Goal: Check status: Check status

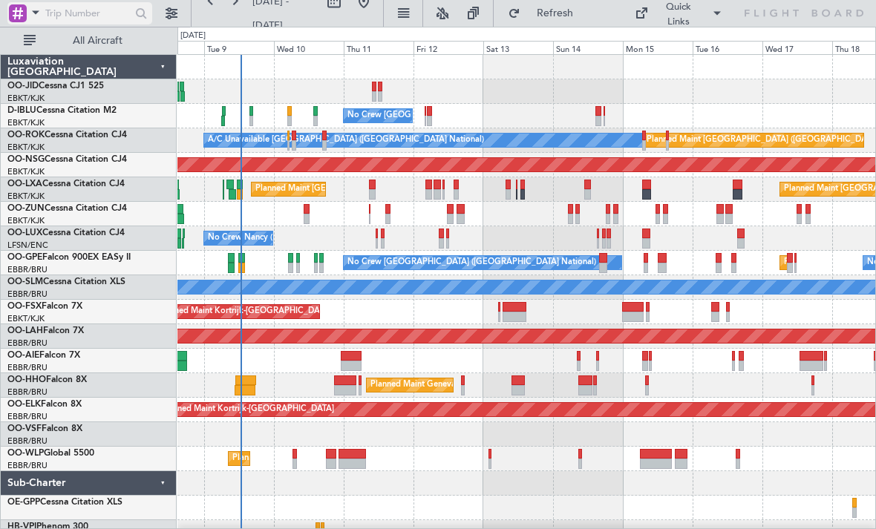
click at [37, 15] on span at bounding box center [36, 12] width 18 height 19
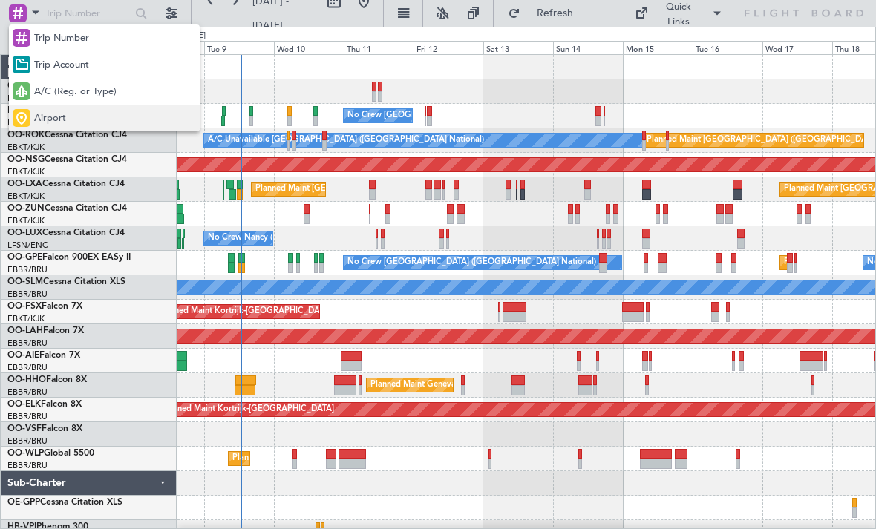
click at [47, 114] on span "Airport" at bounding box center [50, 118] width 32 height 15
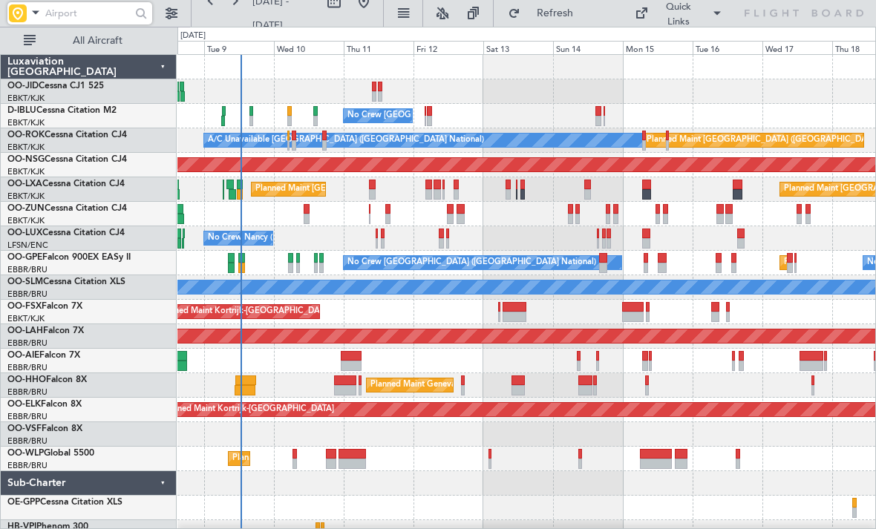
click at [85, 13] on input "text" at bounding box center [87, 13] width 85 height 22
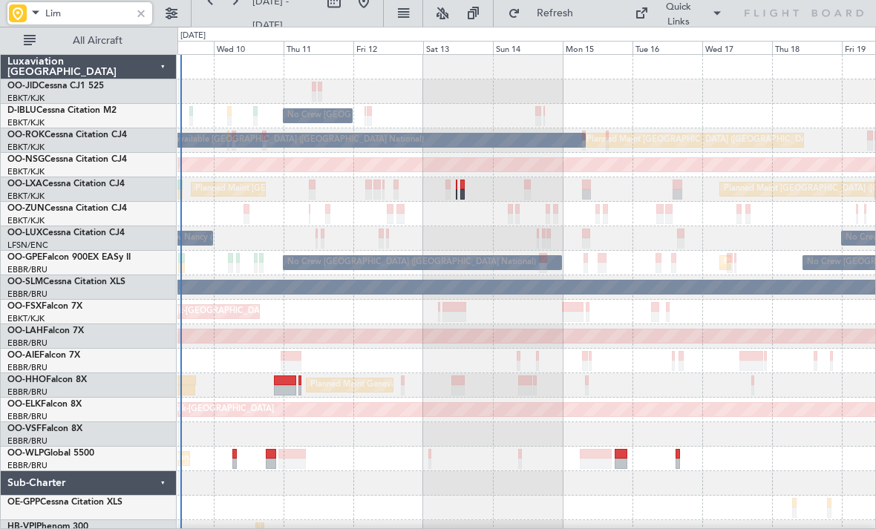
scroll to position [15, 0]
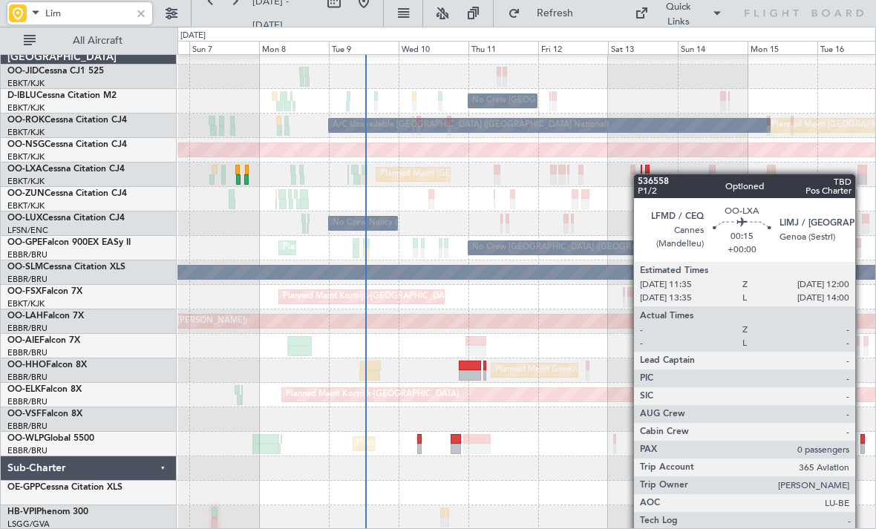
click at [641, 174] on div "No Crew [GEOGRAPHIC_DATA] ([GEOGRAPHIC_DATA] National) Planned Maint [GEOGRAPHI…" at bounding box center [526, 285] width 698 height 490
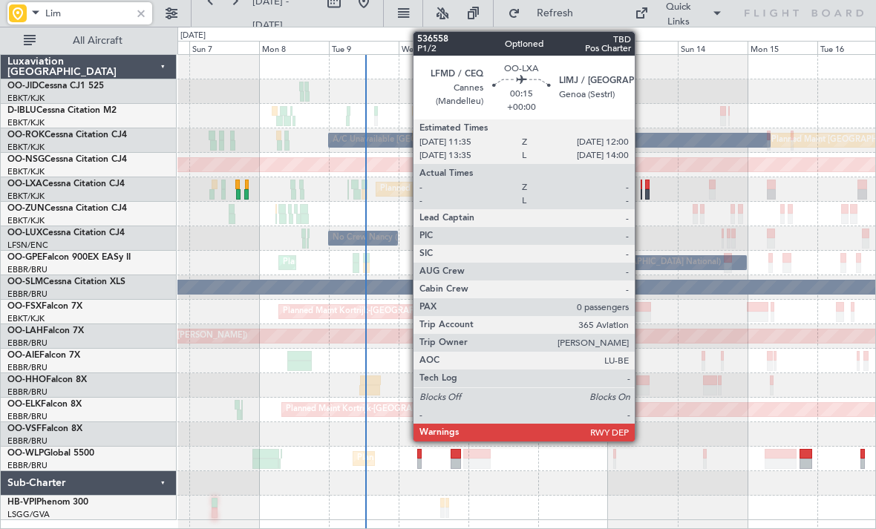
scroll to position [0, 0]
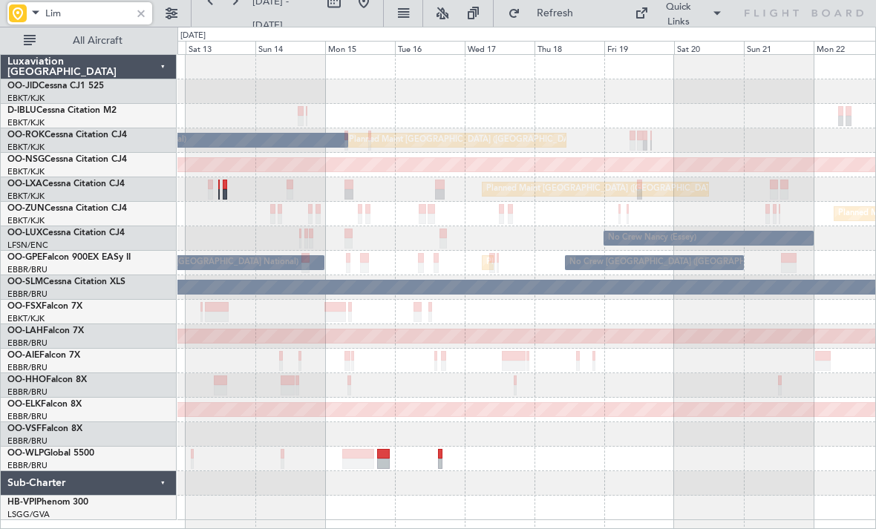
click at [250, 241] on div "No Crew [GEOGRAPHIC_DATA] ([GEOGRAPHIC_DATA] National) Planned Maint [GEOGRAPHI…" at bounding box center [526, 287] width 698 height 465
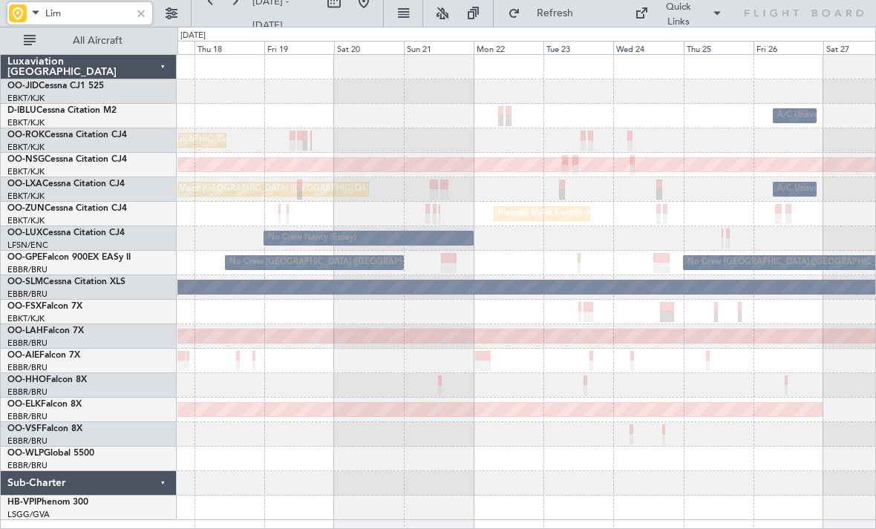
click at [217, 237] on div "A/C Unavailable [GEOGRAPHIC_DATA] ([GEOGRAPHIC_DATA] National) Planned Maint [G…" at bounding box center [526, 287] width 698 height 465
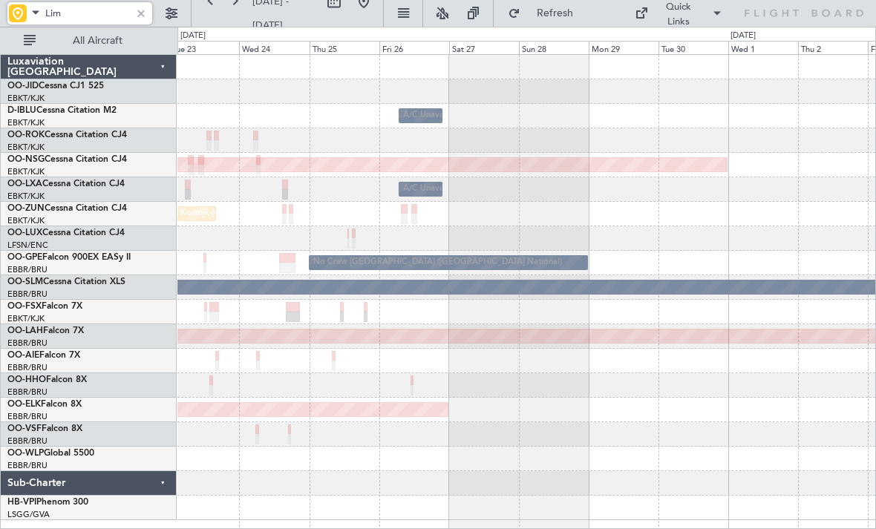
click at [205, 244] on div "A/C Unavailable [GEOGRAPHIC_DATA] ([GEOGRAPHIC_DATA] National) Planned Maint [G…" at bounding box center [526, 287] width 698 height 465
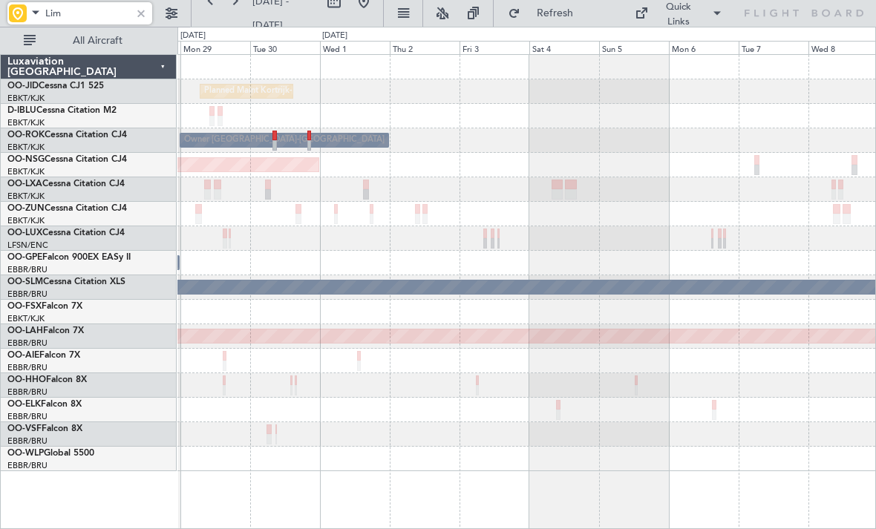
click at [279, 369] on div "Planned Maint Kortrijk-[GEOGRAPHIC_DATA] A/C Unavailable [GEOGRAPHIC_DATA]-[GEO…" at bounding box center [526, 263] width 698 height 416
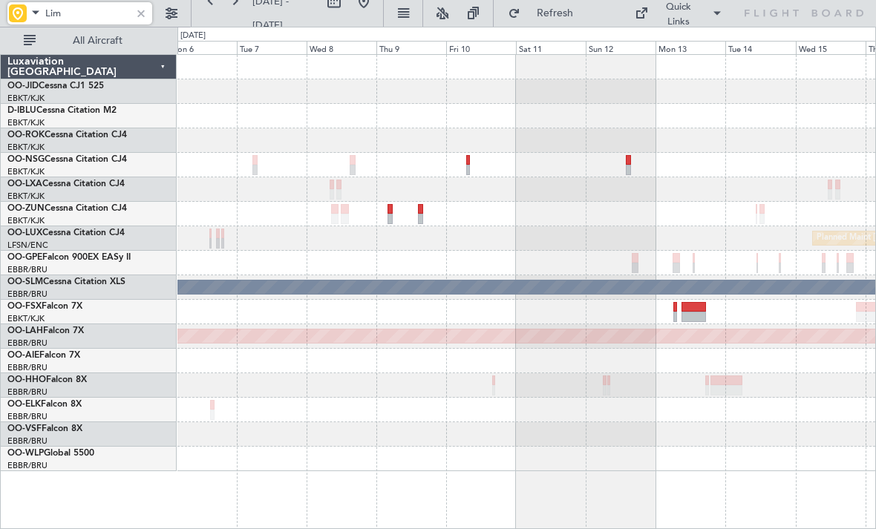
click at [178, 302] on div "Planned Maint [GEOGRAPHIC_DATA] ([GEOGRAPHIC_DATA] National) A/C Unavailable [G…" at bounding box center [526, 263] width 698 height 416
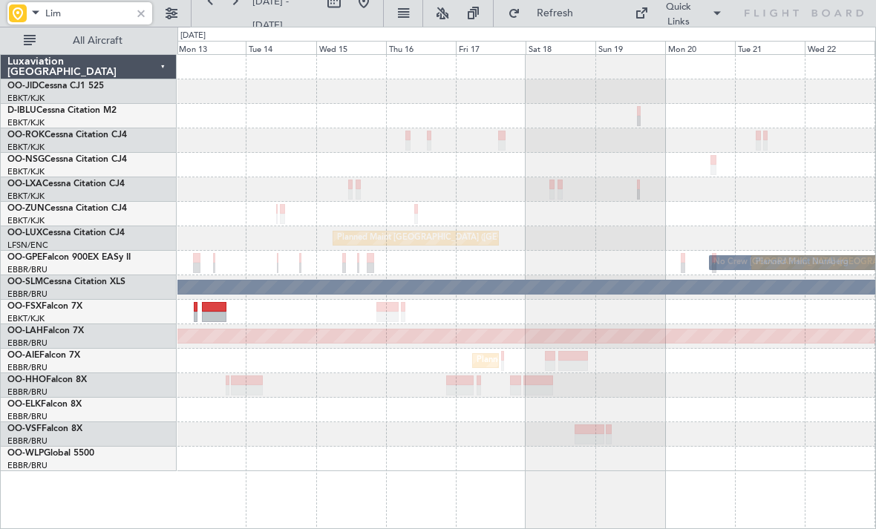
click at [85, 260] on div "Planned Maint [GEOGRAPHIC_DATA] ([GEOGRAPHIC_DATA] National) No Crew [GEOGRAPHI…" at bounding box center [438, 278] width 876 height 502
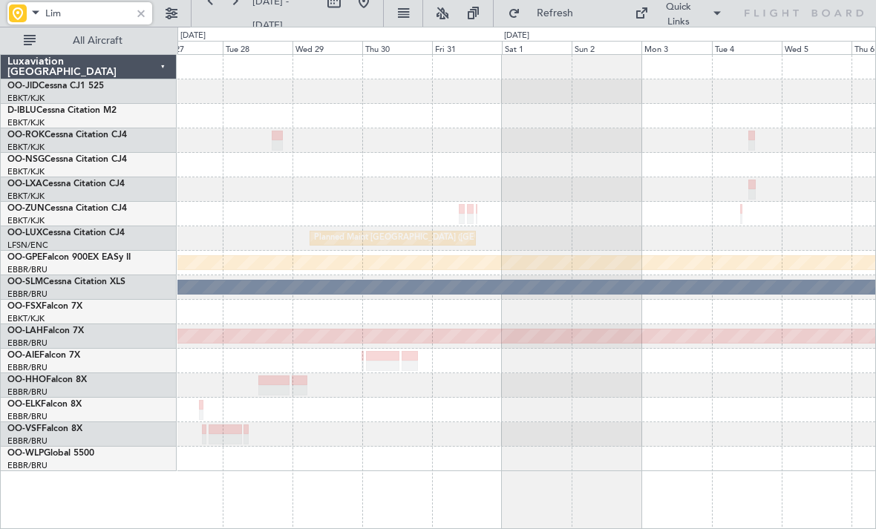
click at [52, 137] on div "Planned Maint [GEOGRAPHIC_DATA] ([GEOGRAPHIC_DATA]) Planned Maint Nurnberg No C…" at bounding box center [438, 278] width 876 height 502
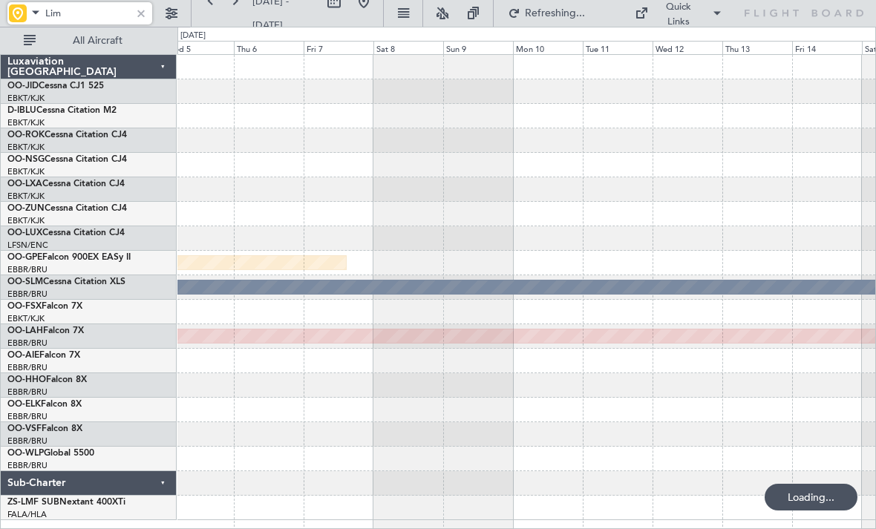
click at [0, 178] on div "Planned Maint Nurnberg A/C Unavailable [GEOGRAPHIC_DATA] Planned [GEOGRAPHIC_DA…" at bounding box center [438, 278] width 876 height 502
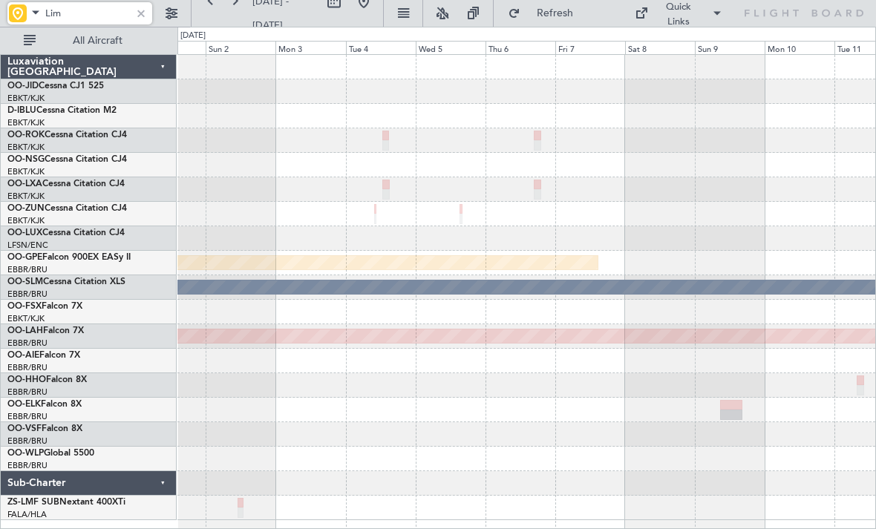
click at [160, 352] on div "Planned Maint [GEOGRAPHIC_DATA] ([GEOGRAPHIC_DATA]) Planned Maint Nurnberg A/C …" at bounding box center [438, 278] width 876 height 502
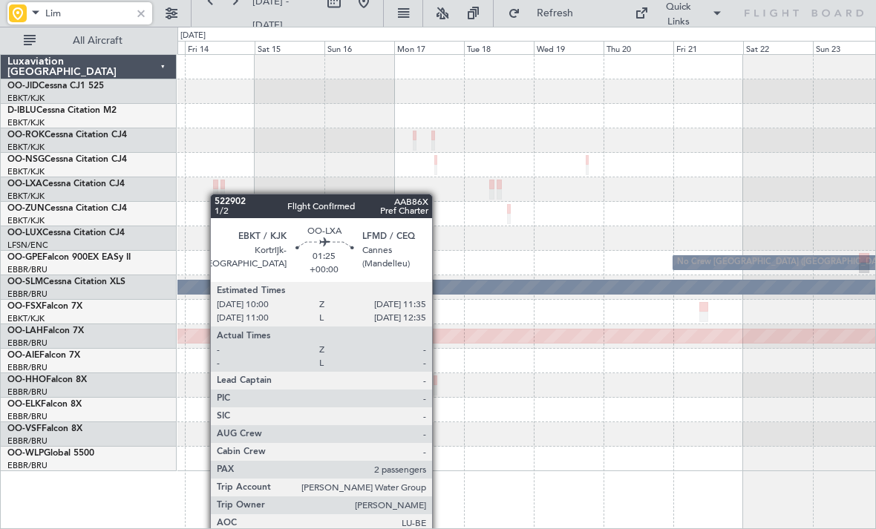
click at [216, 194] on div at bounding box center [526, 189] width 698 height 24
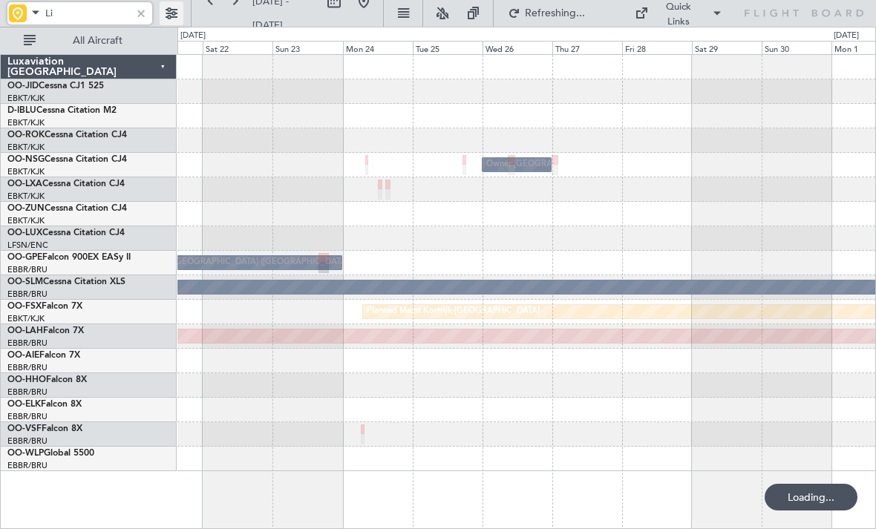
type input "L"
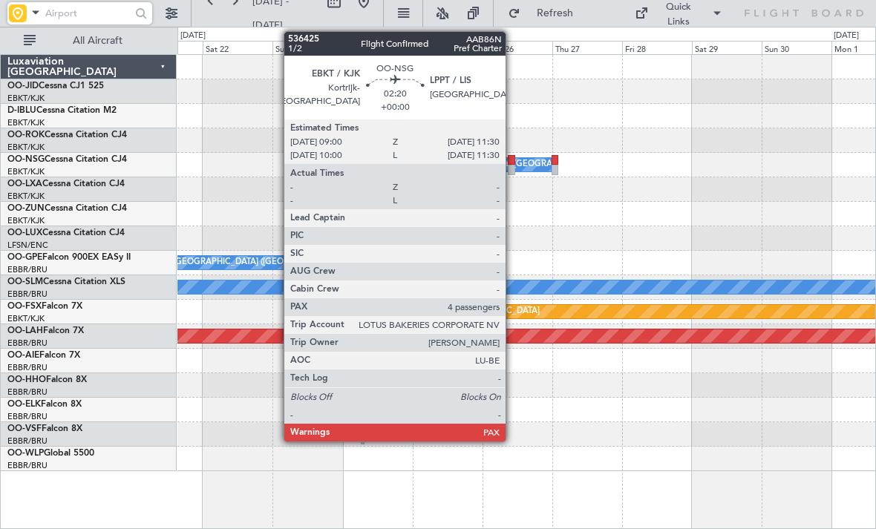
click at [512, 165] on div at bounding box center [511, 170] width 7 height 10
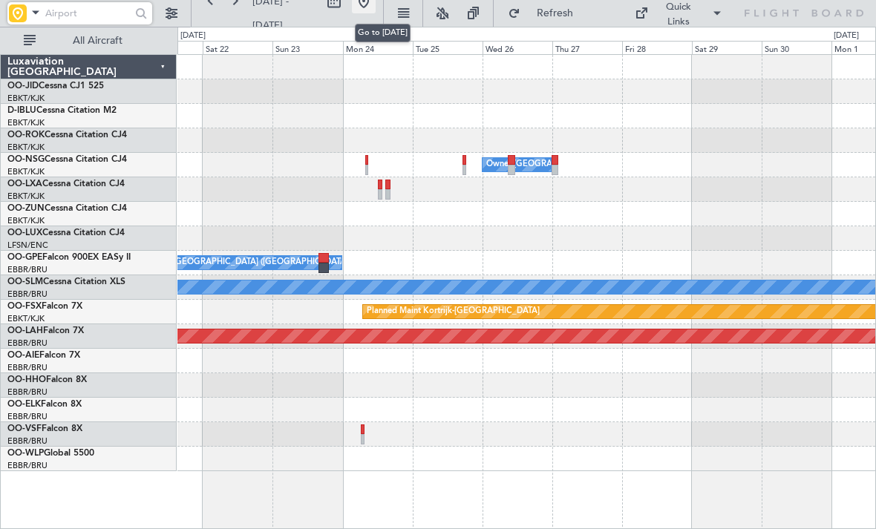
click at [375, 11] on button at bounding box center [364, 2] width 24 height 24
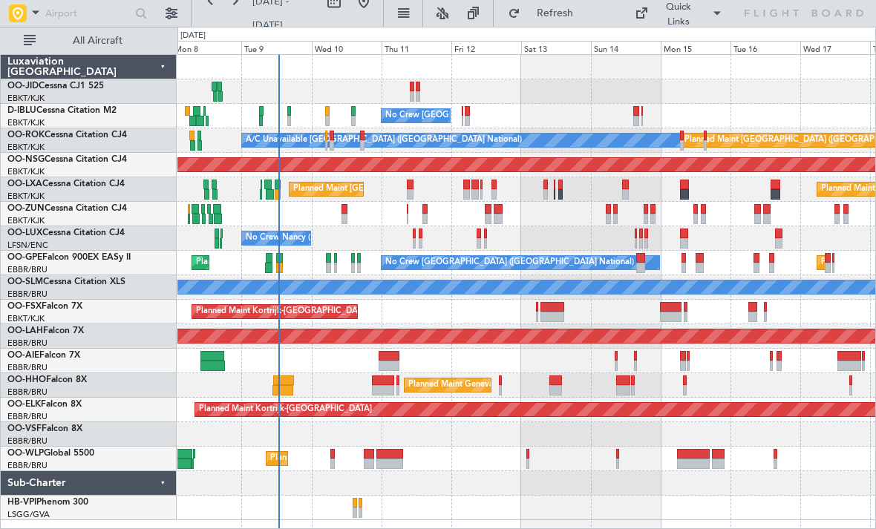
click at [380, 217] on div at bounding box center [526, 214] width 698 height 24
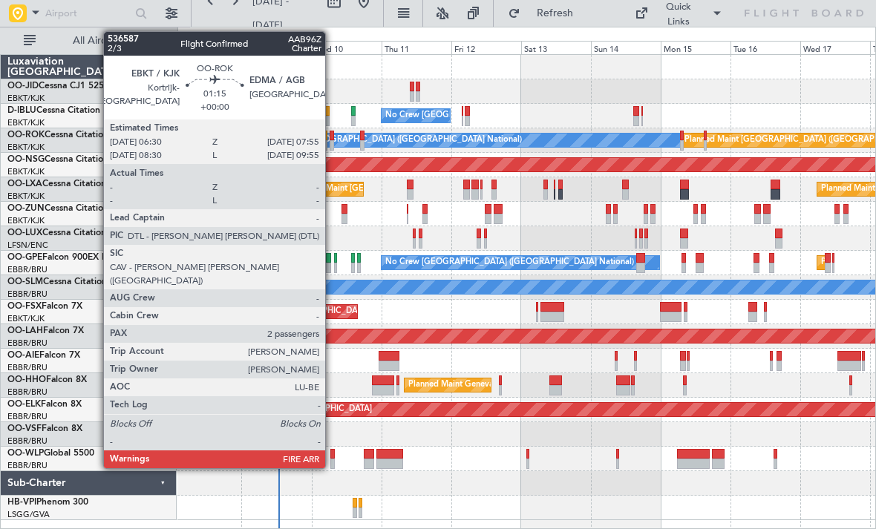
click at [332, 142] on div at bounding box center [331, 145] width 4 height 10
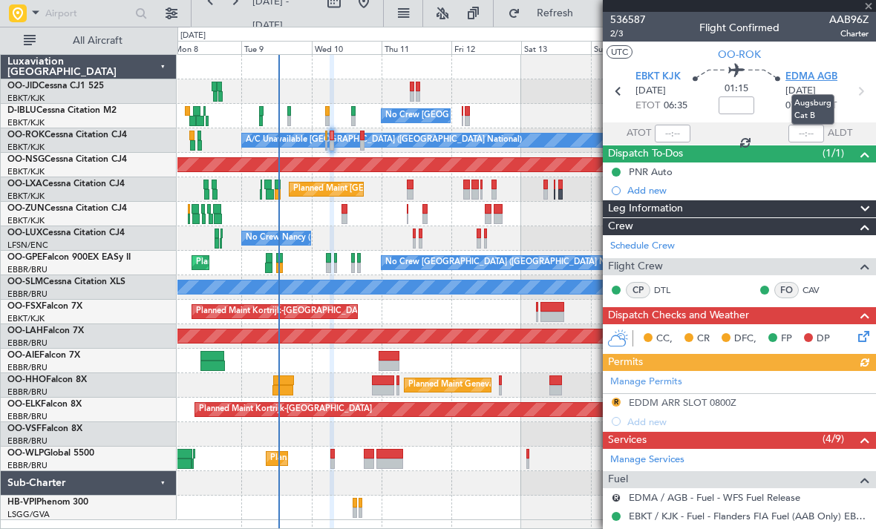
click at [815, 73] on span "EDMA AGB" at bounding box center [811, 77] width 52 height 15
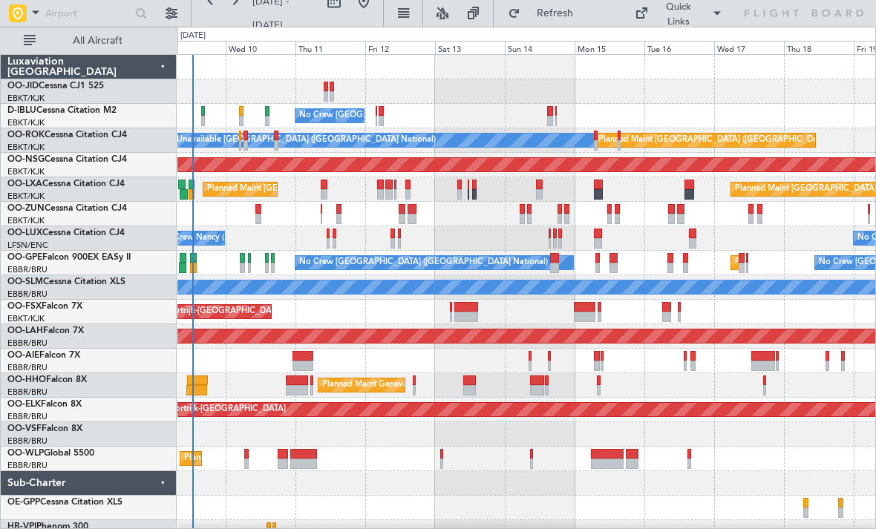
click at [463, 314] on div at bounding box center [466, 317] width 24 height 10
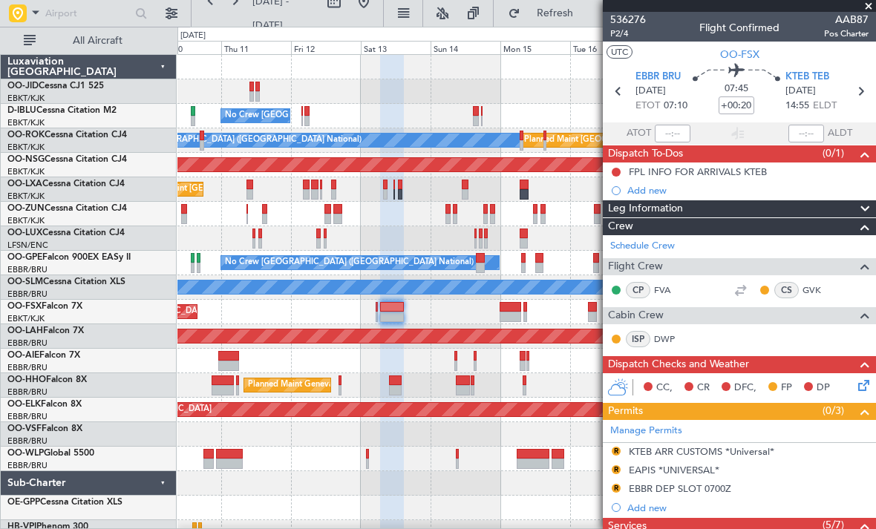
click at [511, 315] on div at bounding box center [510, 317] width 22 height 10
type input "+00:15"
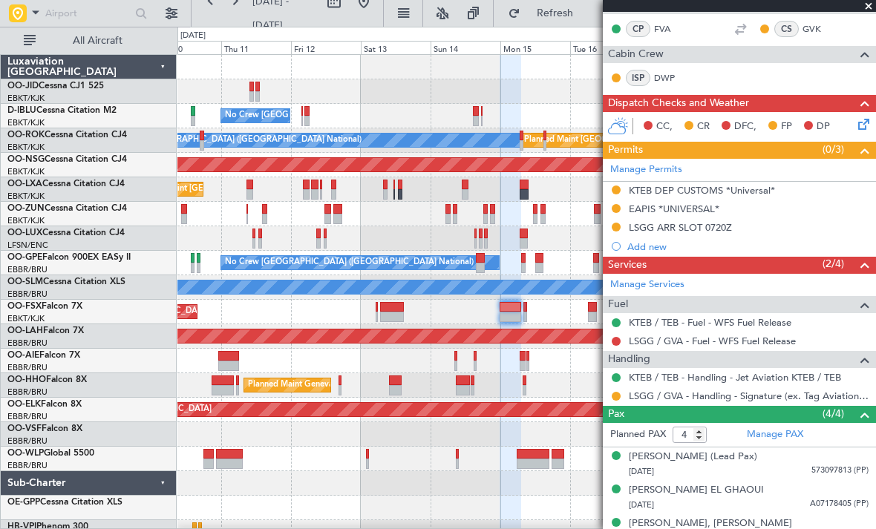
scroll to position [298, 0]
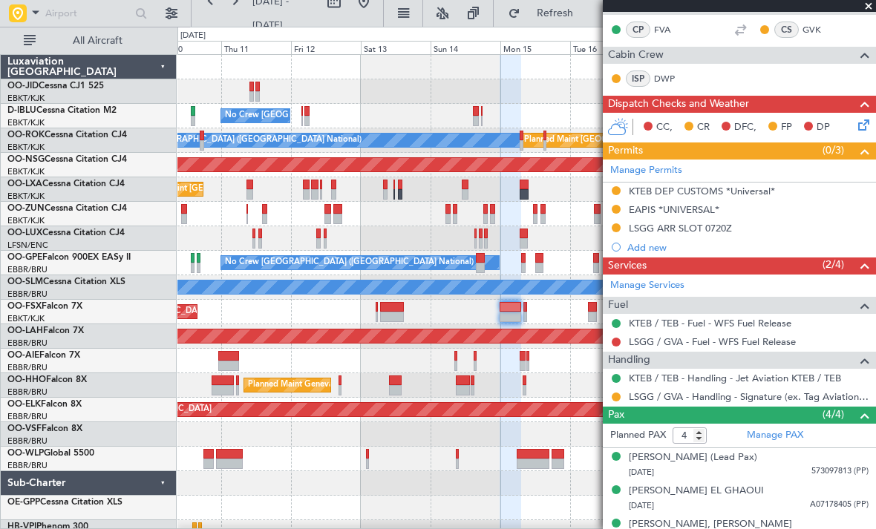
click at [732, 456] on div "[PERSON_NAME] (Lead Pax)" at bounding box center [693, 457] width 128 height 15
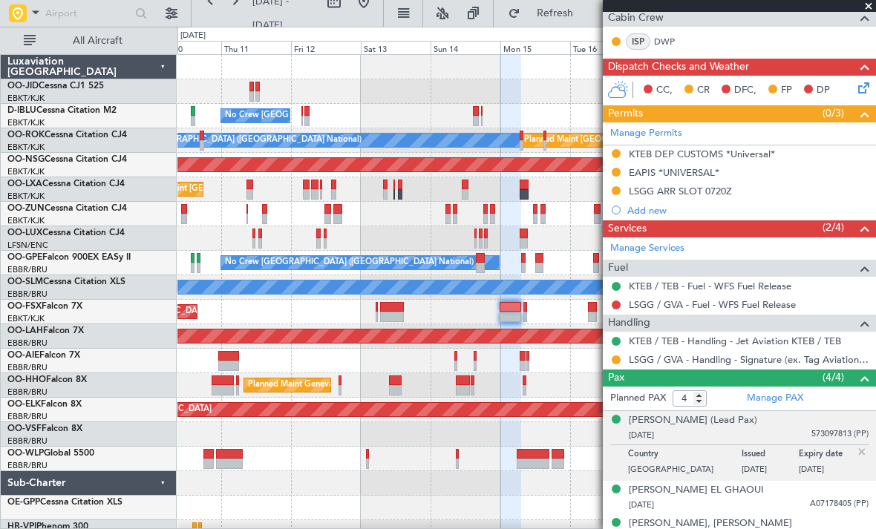
scroll to position [334, 0]
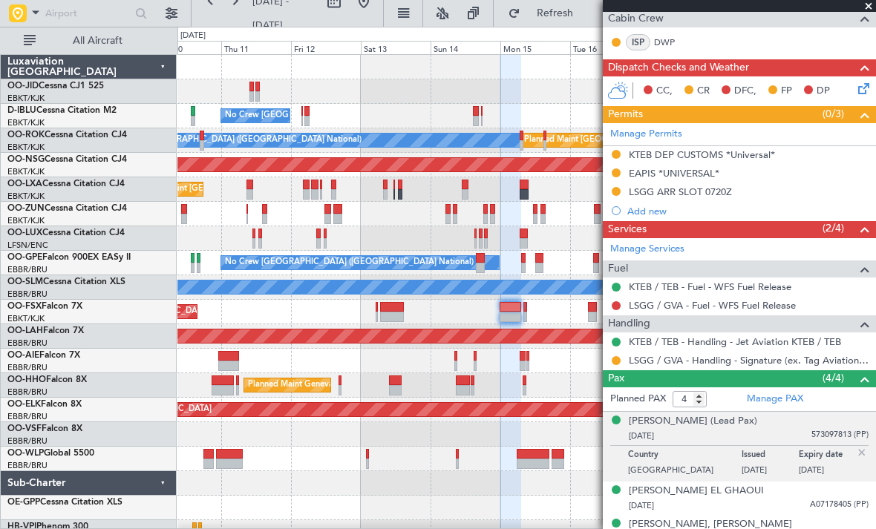
click at [787, 488] on div "[PERSON_NAME] EL GHAOUI [DATE] A07178405 (PP)" at bounding box center [749, 498] width 240 height 29
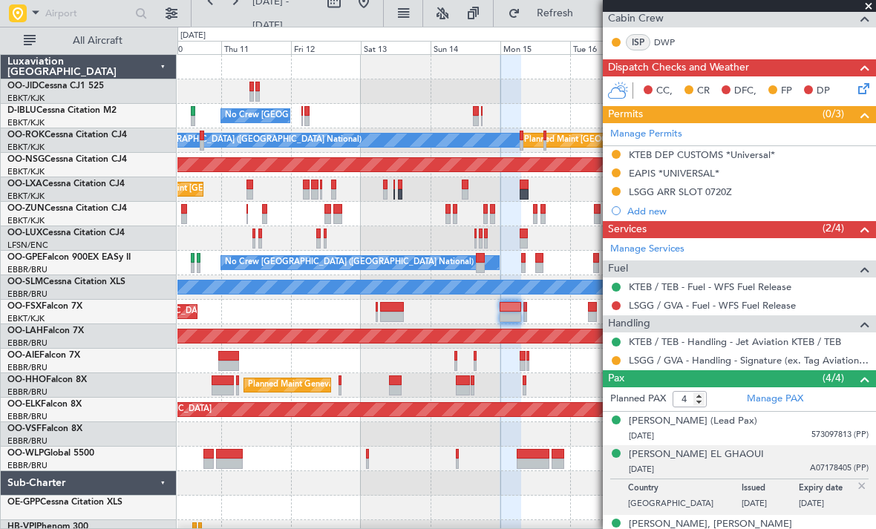
click at [801, 519] on div "[PERSON_NAME], [PERSON_NAME] [DATE] 563881369 (PP)" at bounding box center [749, 531] width 240 height 29
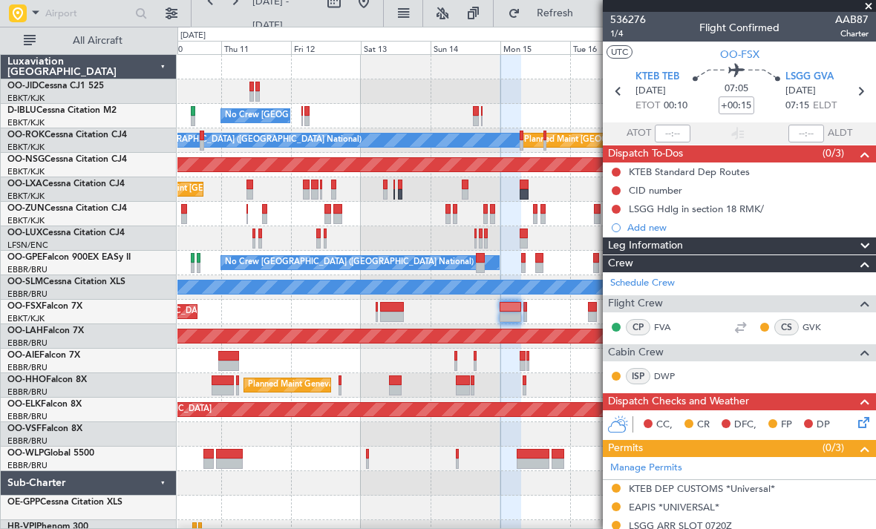
scroll to position [0, 0]
click at [861, 9] on span at bounding box center [868, 6] width 15 height 13
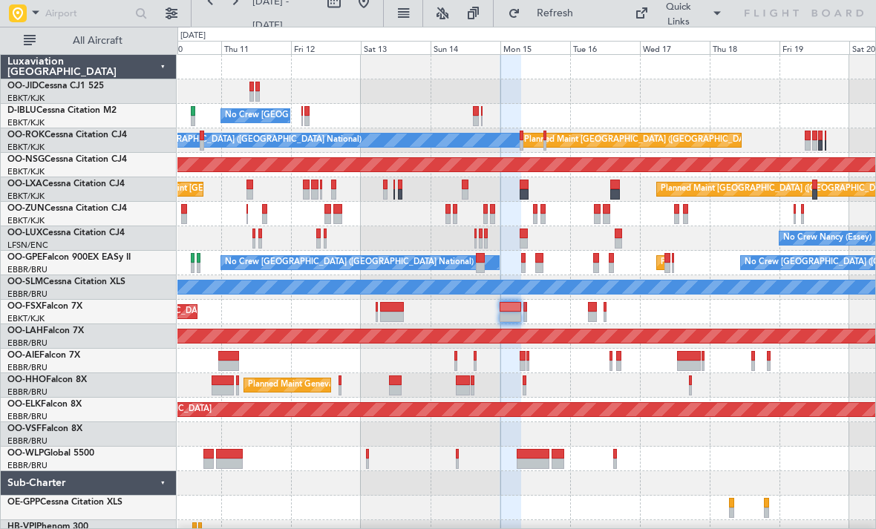
type input "0"
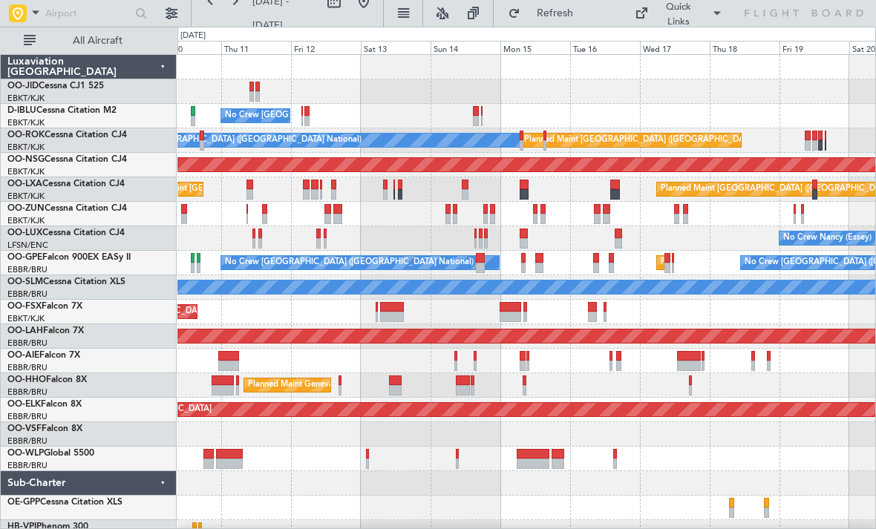
click at [591, 312] on div at bounding box center [592, 317] width 9 height 10
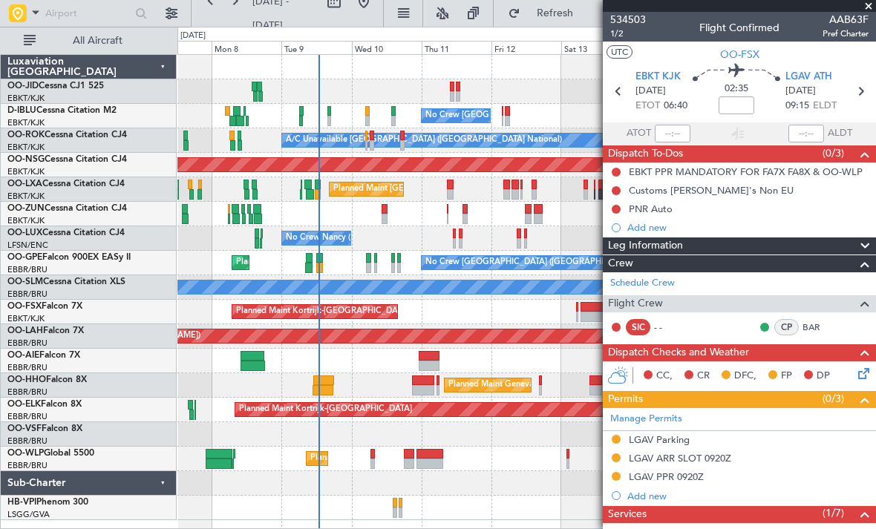
click at [325, 387] on div at bounding box center [322, 390] width 21 height 10
type input "+00:25"
type input "10:57"
type input "0"
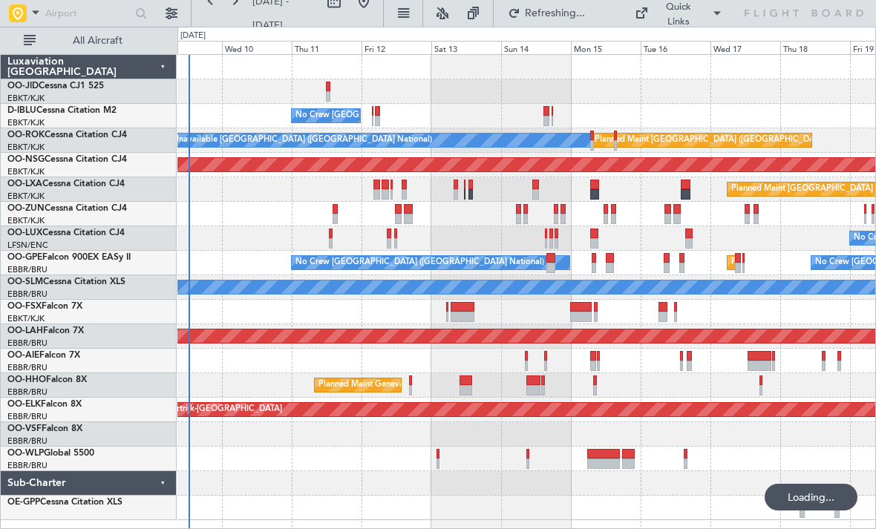
click at [786, 303] on div at bounding box center [526, 312] width 698 height 24
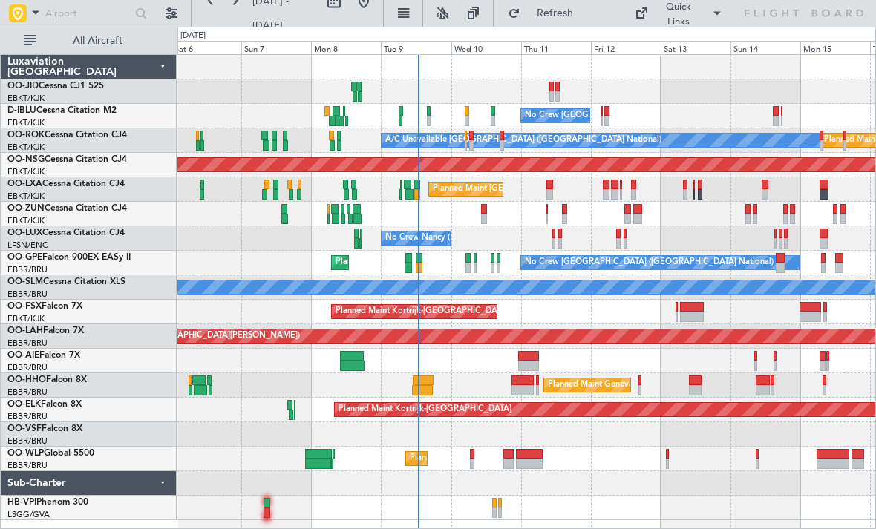
click at [796, 216] on div "Unplanned Maint [GEOGRAPHIC_DATA] ([GEOGRAPHIC_DATA])" at bounding box center [526, 214] width 698 height 24
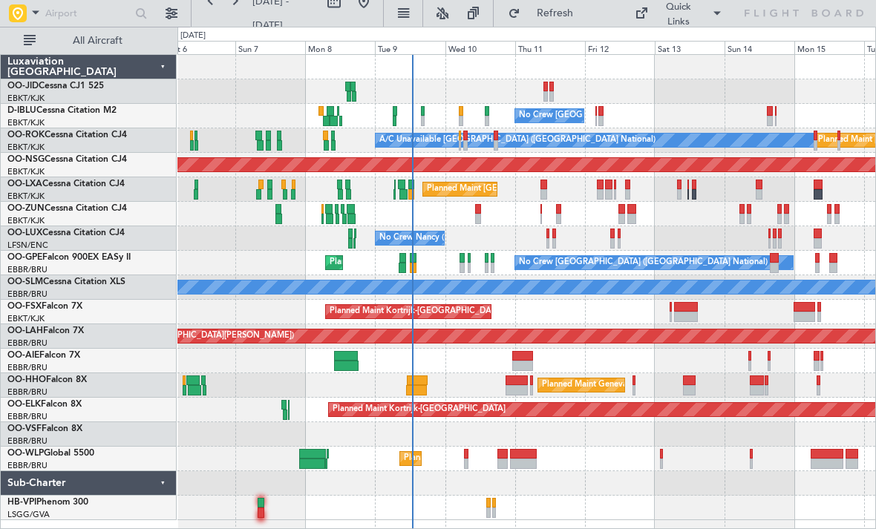
click at [403, 269] on div at bounding box center [401, 268] width 7 height 10
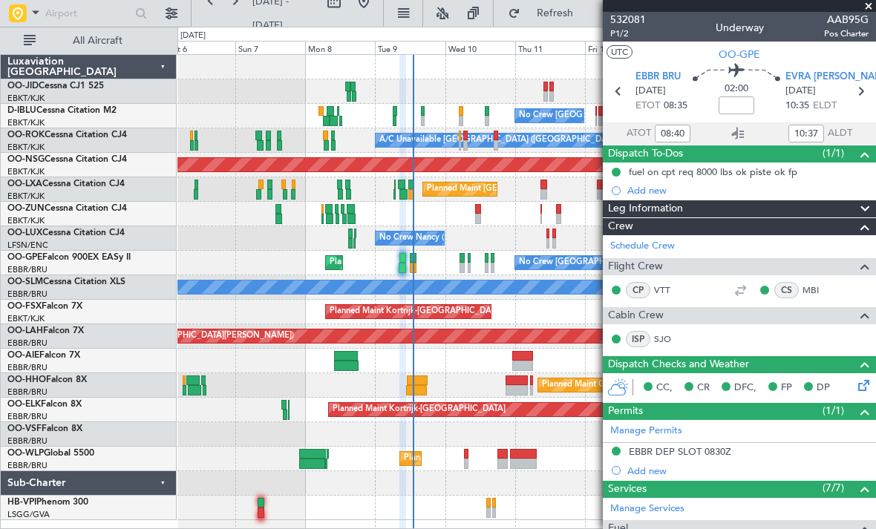
click at [851, 91] on icon at bounding box center [859, 91] width 19 height 19
type input "12:09"
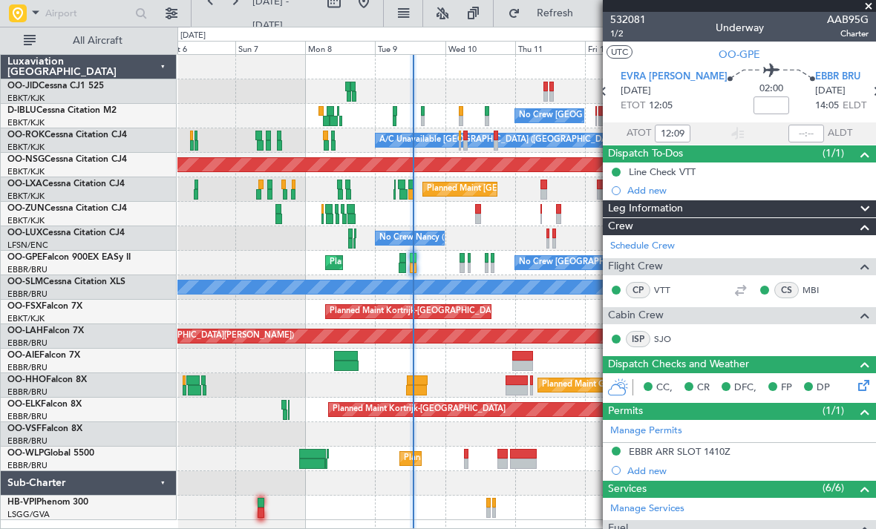
click at [629, 21] on span "532081" at bounding box center [628, 20] width 36 height 16
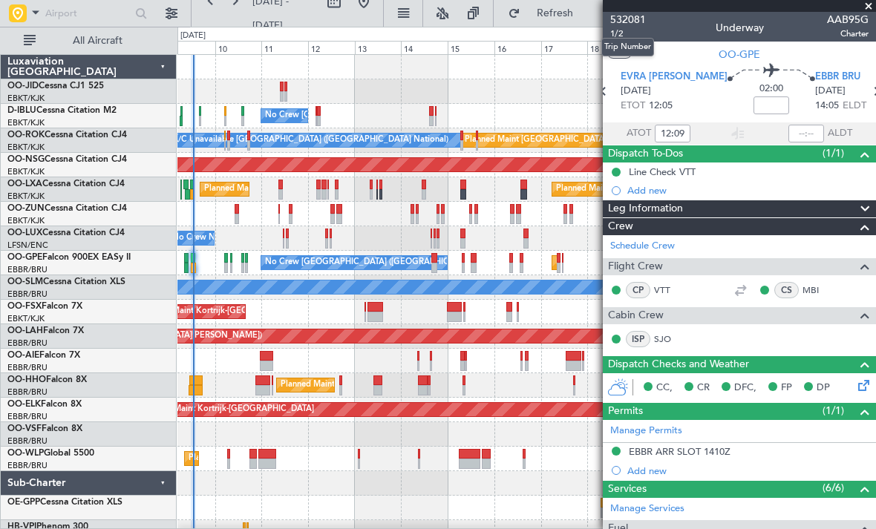
click at [855, 5] on div at bounding box center [739, 6] width 273 height 12
click at [865, 4] on span at bounding box center [868, 6] width 15 height 13
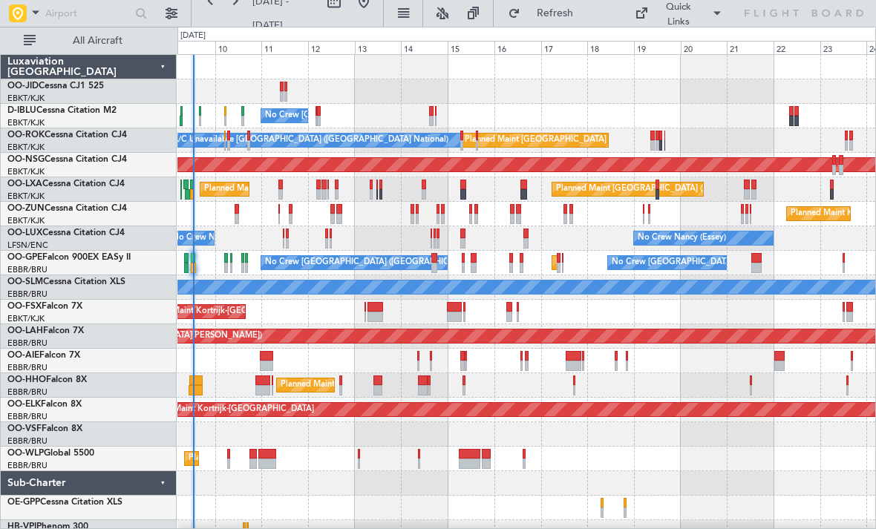
type input "0"
